Goal: Task Accomplishment & Management: Complete application form

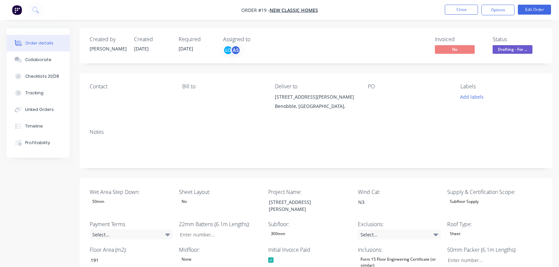
scroll to position [266, 0]
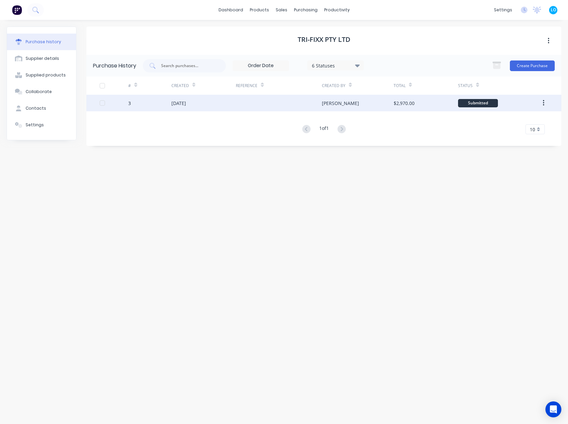
click at [545, 103] on button "button" at bounding box center [544, 103] width 16 height 12
click at [513, 121] on div "Archive" at bounding box center [519, 121] width 51 height 10
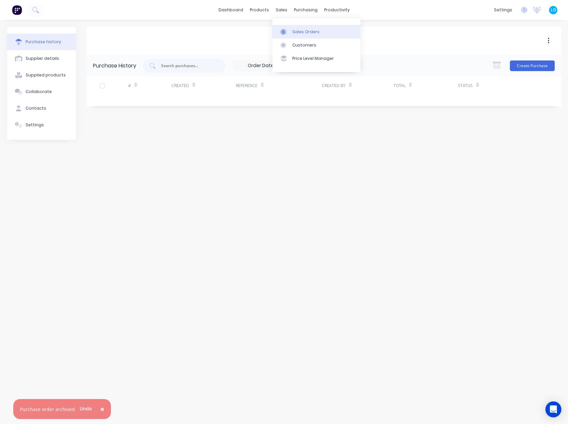
click at [289, 31] on div at bounding box center [285, 32] width 10 height 6
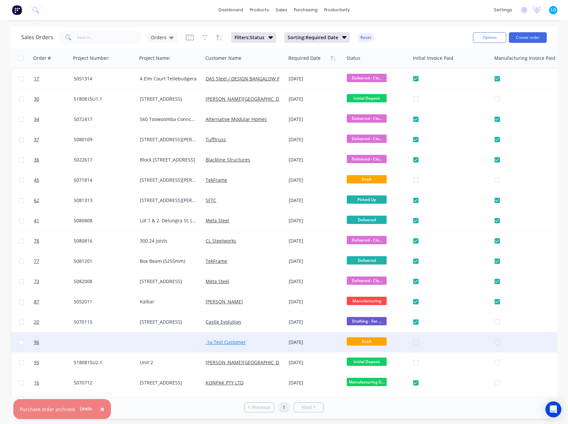
click at [221, 341] on link ".1a Test Customer" at bounding box center [226, 342] width 40 height 6
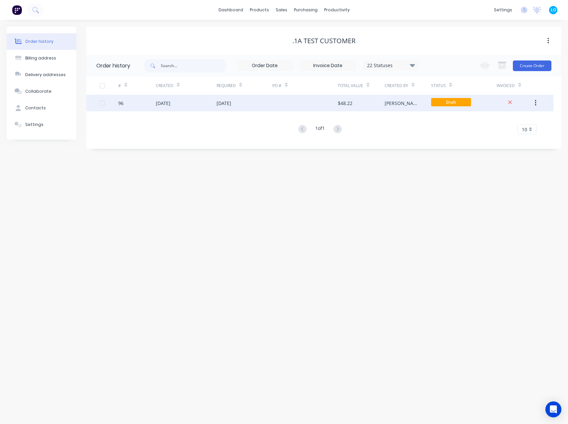
click at [307, 105] on div at bounding box center [304, 103] width 65 height 17
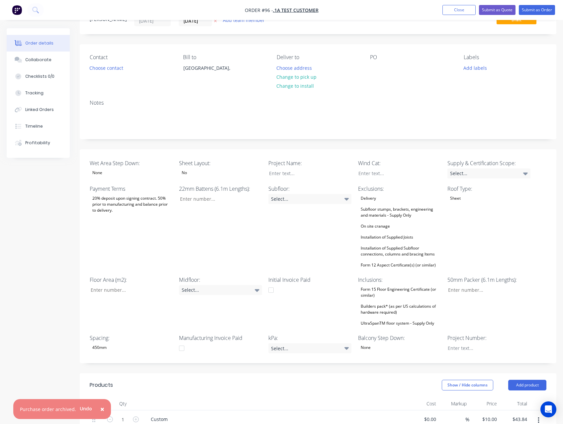
scroll to position [33, 0]
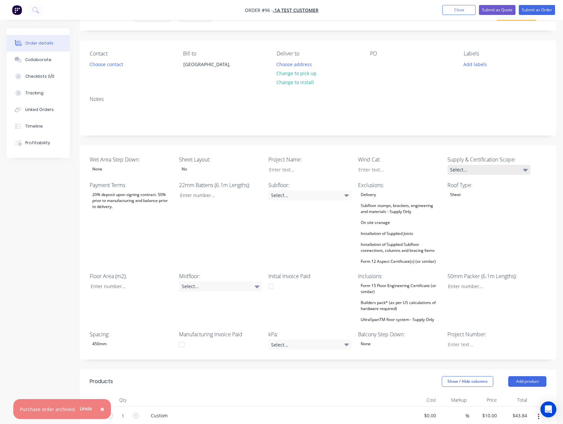
click at [491, 167] on div "Select..." at bounding box center [488, 170] width 83 height 10
click at [53, 207] on div "Created by [PERSON_NAME] Created [DATE] Required [DATE] Assigned to Add team me…" at bounding box center [282, 334] width 550 height 679
click at [490, 166] on div "Select..." at bounding box center [488, 170] width 83 height 10
click at [57, 210] on div "Created by [PERSON_NAME] Created [DATE] Required [DATE] Assigned to Add team me…" at bounding box center [282, 334] width 550 height 679
click at [313, 341] on div "Select..." at bounding box center [309, 345] width 83 height 10
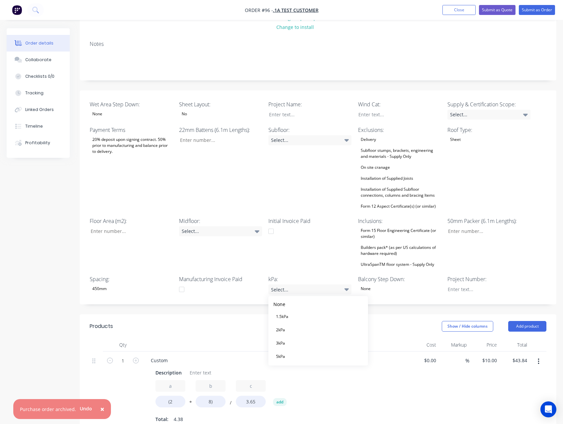
scroll to position [100, 0]
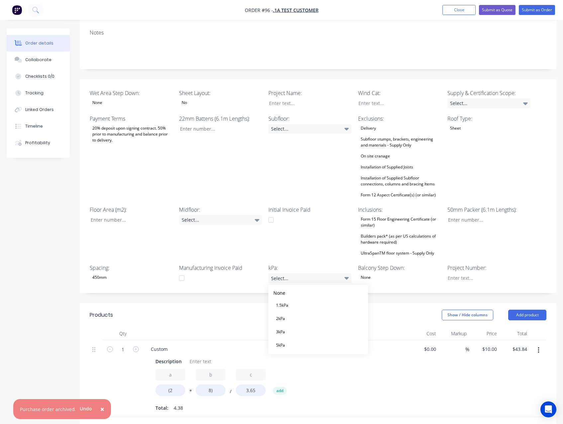
click at [44, 204] on div "Created by [PERSON_NAME] Created [DATE] Required [DATE] Assigned to Add team me…" at bounding box center [282, 268] width 550 height 679
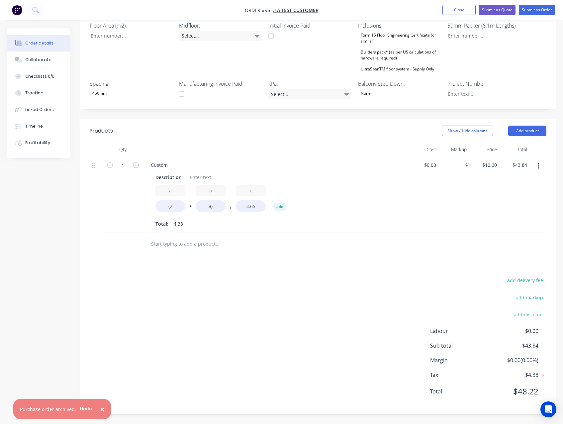
scroll to position [0, 0]
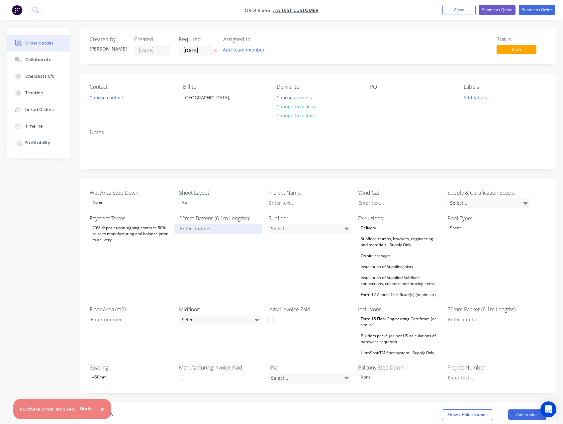
click at [198, 228] on input "Wet Area Step Down:" at bounding box center [218, 229] width 88 height 10
click at [531, 11] on button "Submit as Order" at bounding box center [537, 10] width 36 height 10
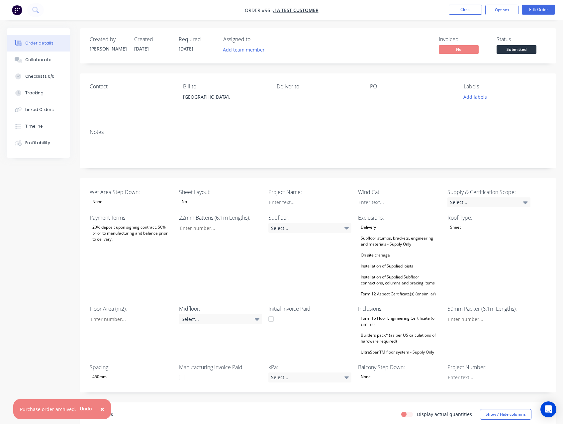
click at [521, 52] on span "Submitted" at bounding box center [517, 49] width 40 height 8
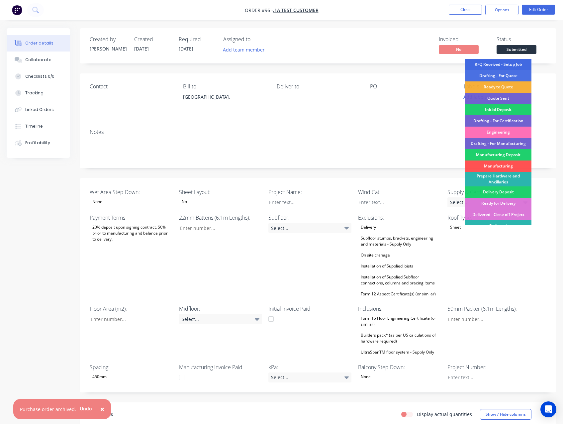
click at [516, 64] on div "RFQ Received - Setup Job" at bounding box center [498, 64] width 66 height 11
